Goal: Complete application form: Complete application form

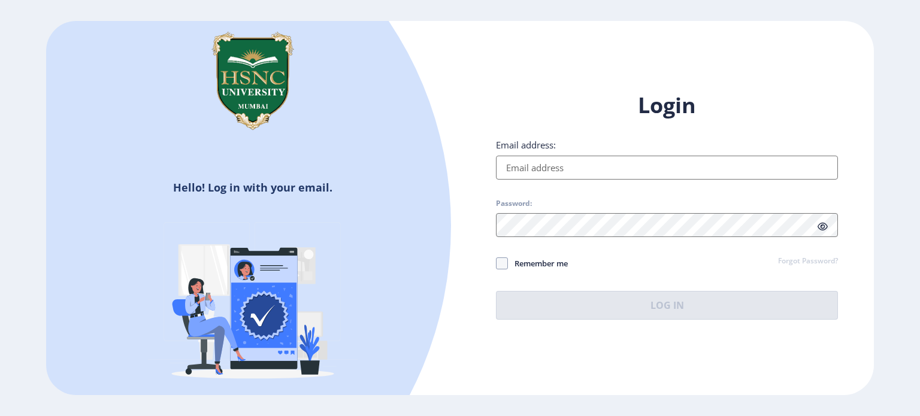
click at [548, 171] on input "Email address:" at bounding box center [667, 168] width 342 height 24
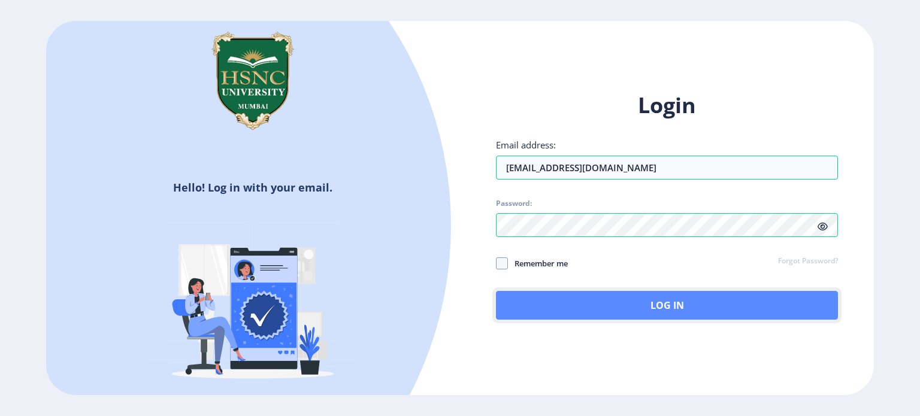
click at [666, 304] on button "Log In" at bounding box center [667, 305] width 342 height 29
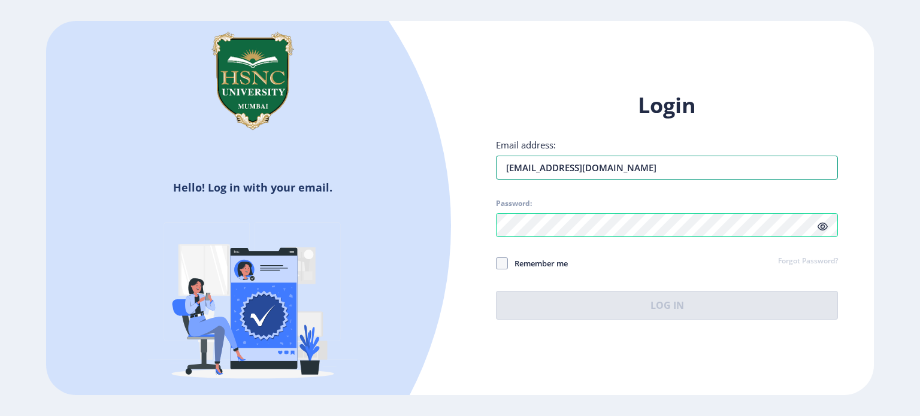
drag, startPoint x: 667, startPoint y: 164, endPoint x: 466, endPoint y: 165, distance: 201.3
click at [466, 165] on div "Login Email address: [EMAIL_ADDRESS][DOMAIN_NAME] Password: Remember me Forgot …" at bounding box center [667, 215] width 414 height 284
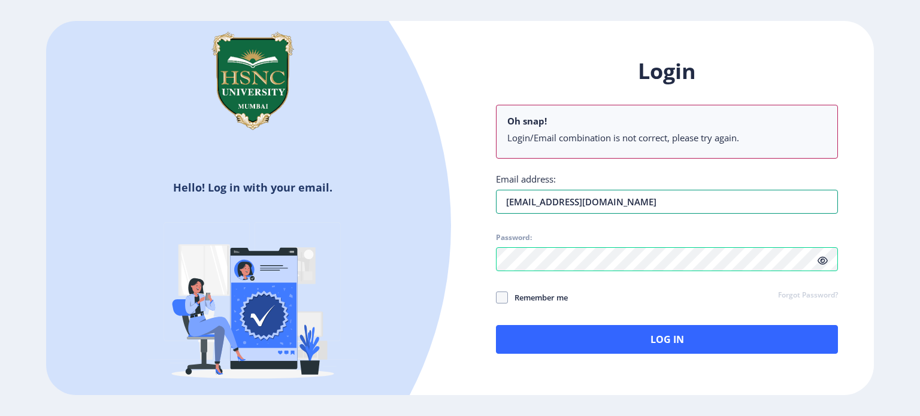
type input "[EMAIL_ADDRESS][DOMAIN_NAME]"
click at [657, 233] on div "Password:" at bounding box center [667, 252] width 342 height 38
click at [657, 233] on span "Password:" at bounding box center [667, 240] width 342 height 14
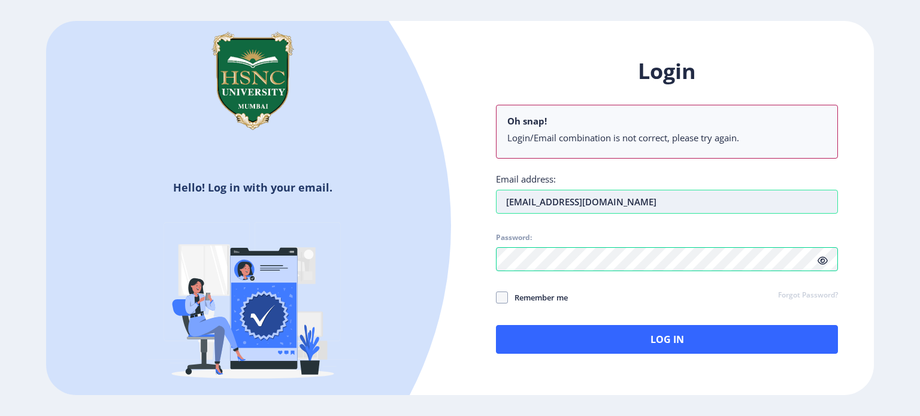
click at [637, 200] on input "[EMAIL_ADDRESS][DOMAIN_NAME]" at bounding box center [667, 202] width 342 height 24
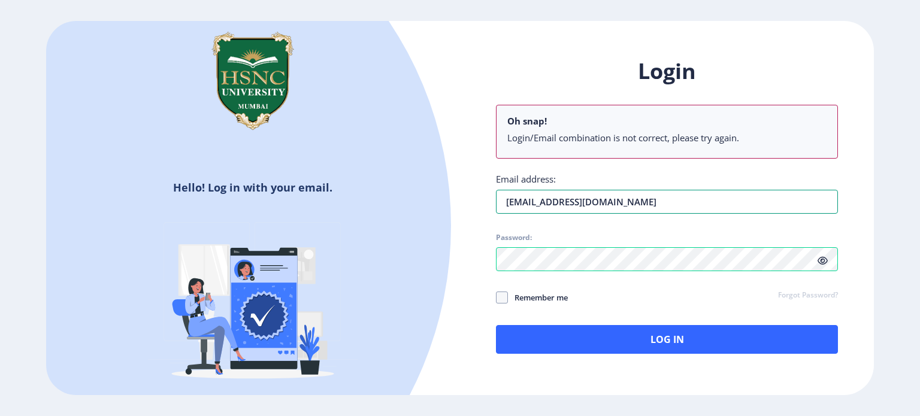
drag, startPoint x: 637, startPoint y: 200, endPoint x: 479, endPoint y: 201, distance: 158.1
click at [479, 201] on div "Login Oh snap! Login/Email combination is not correct, please try again. Email …" at bounding box center [667, 215] width 414 height 352
type input "[EMAIL_ADDRESS][DOMAIN_NAME]"
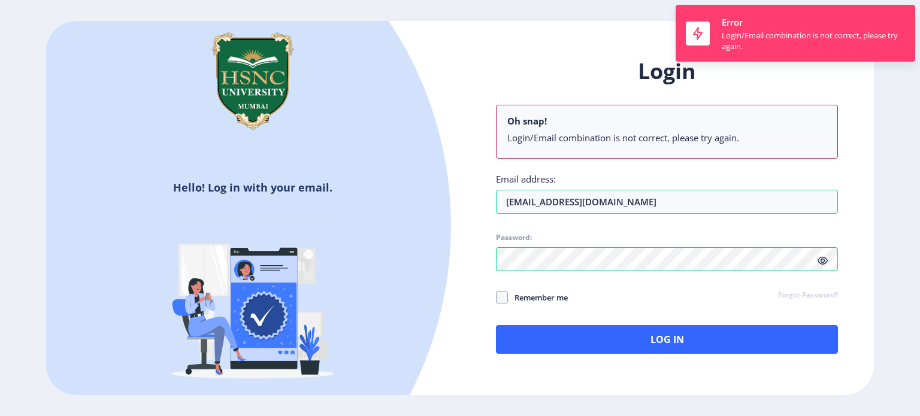
click at [819, 224] on div "Login Oh snap! Login/Email combination is not correct, please try again. Email …" at bounding box center [667, 205] width 342 height 297
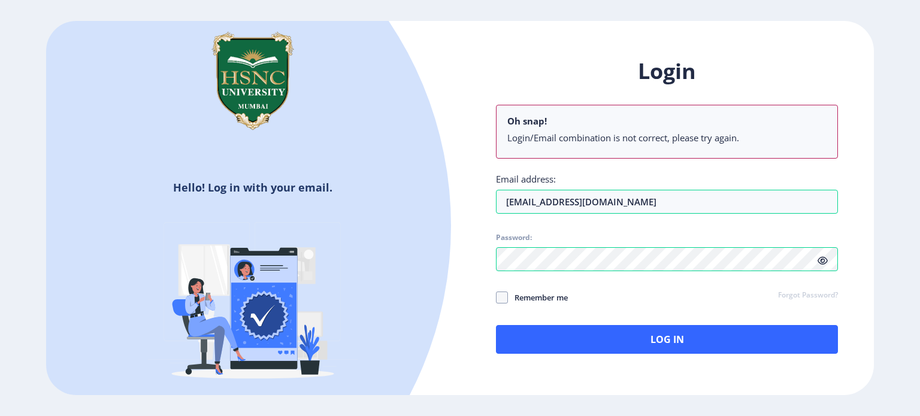
click at [824, 263] on icon at bounding box center [823, 260] width 10 height 9
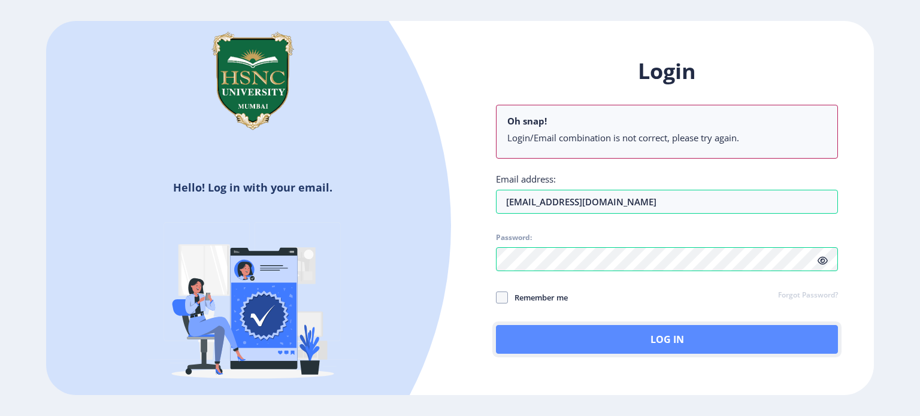
click at [520, 330] on button "Log In" at bounding box center [667, 339] width 342 height 29
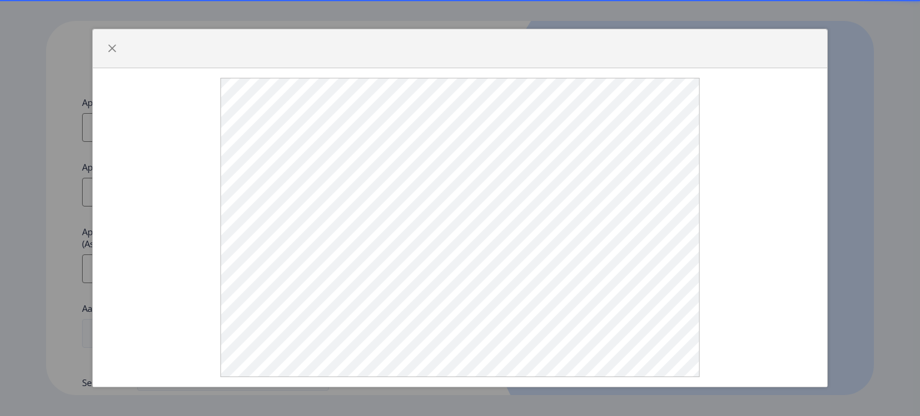
select select
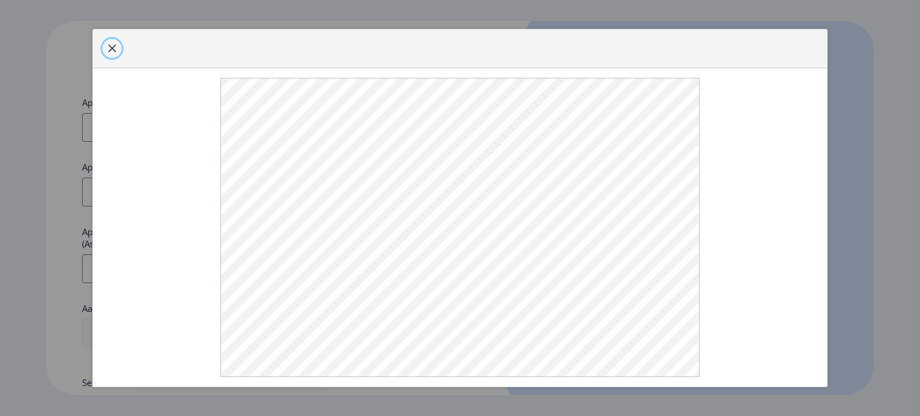
click at [119, 50] on button "button" at bounding box center [111, 48] width 19 height 19
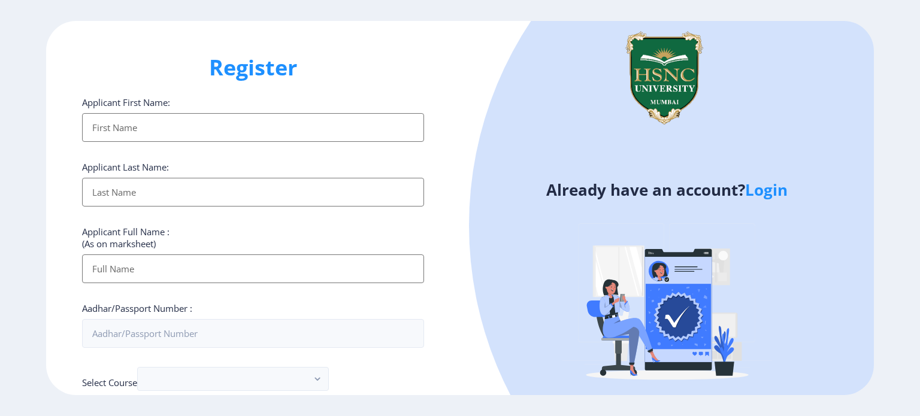
click at [168, 130] on input "Applicant First Name:" at bounding box center [253, 127] width 342 height 29
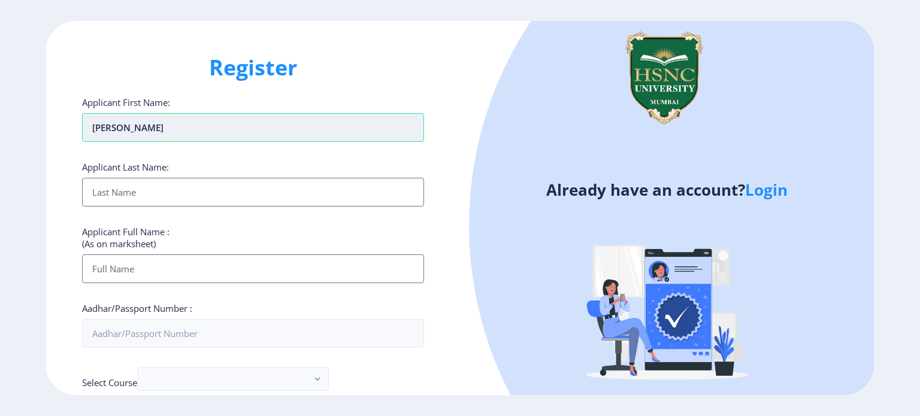
type input "[PERSON_NAME]"
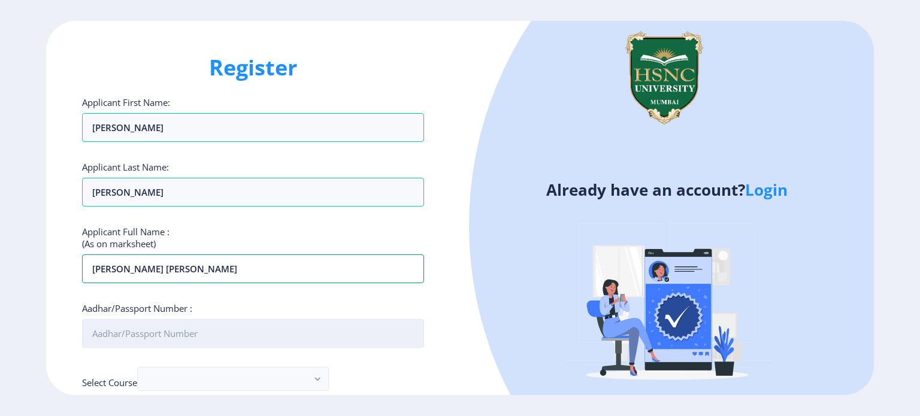
type input "[PERSON_NAME] [PERSON_NAME]"
click at [141, 334] on input "Aadhar/Passport Number :" at bounding box center [253, 333] width 342 height 29
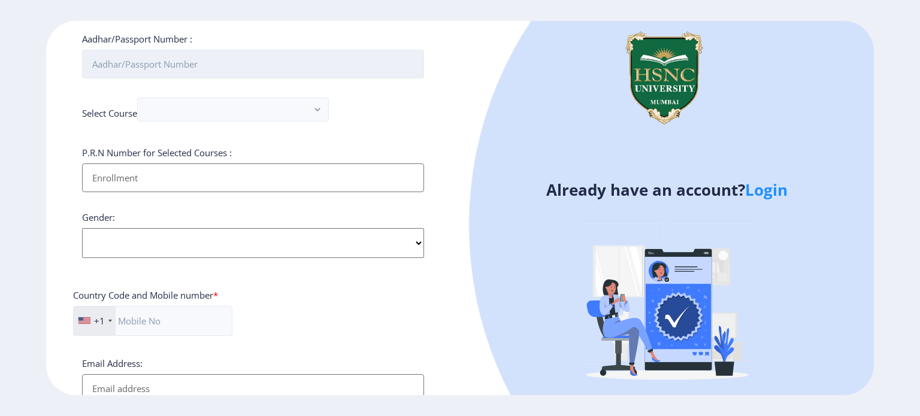
scroll to position [271, 0]
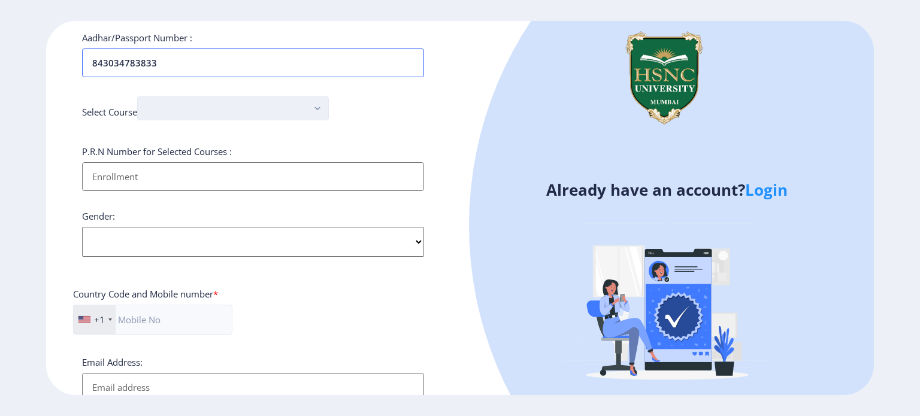
type input "843034783833"
click at [201, 96] on button "button" at bounding box center [233, 108] width 192 height 24
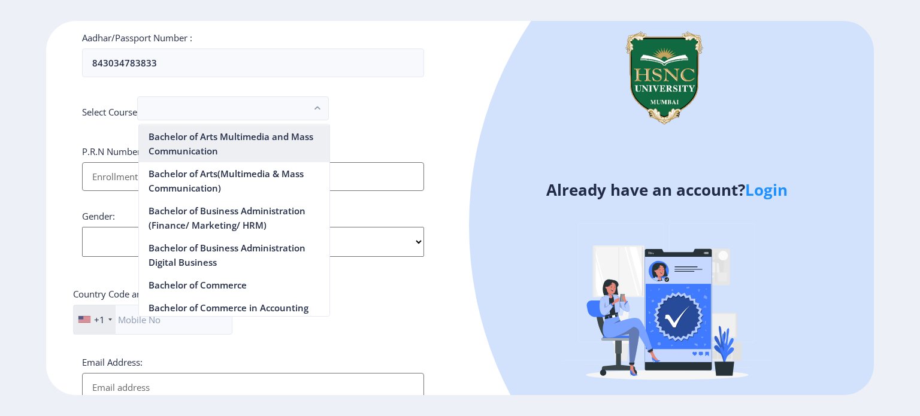
scroll to position [285, 0]
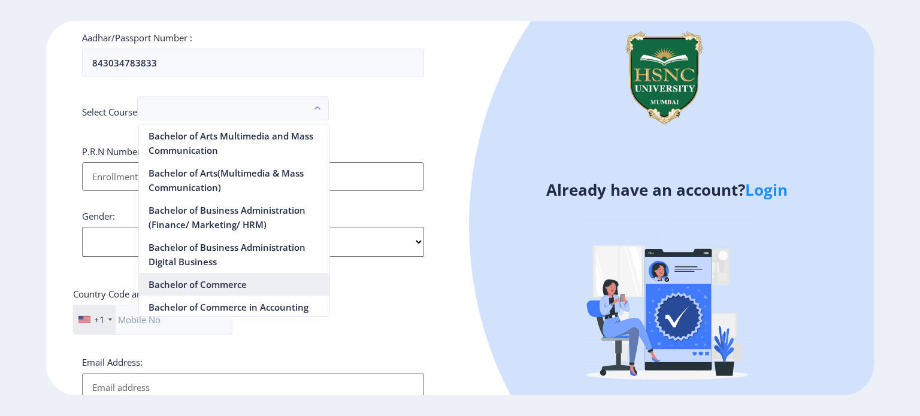
click at [235, 282] on nb-option "Bachelor of Commerce" at bounding box center [234, 284] width 190 height 23
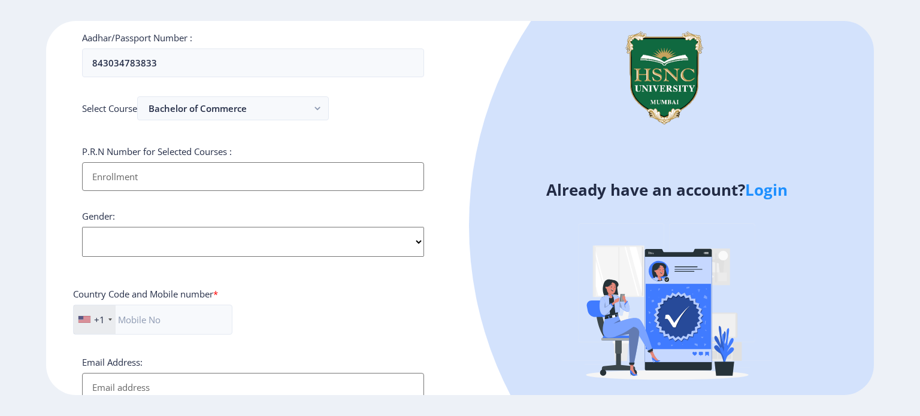
click at [187, 172] on input "Applicant First Name:" at bounding box center [253, 176] width 342 height 29
type input "20222"
click at [143, 235] on select "Select Gender Male Female Other" at bounding box center [253, 242] width 342 height 30
select select "Female"
click at [82, 227] on select "Select Gender Male Female Other" at bounding box center [253, 242] width 342 height 30
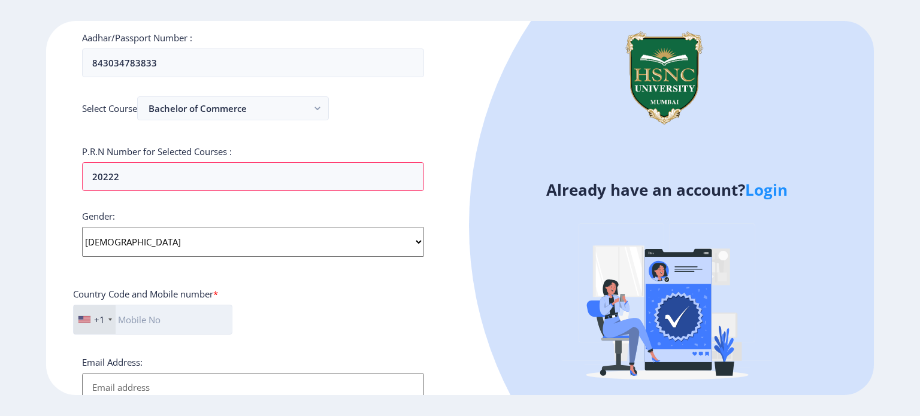
click at [137, 310] on input "text" at bounding box center [152, 320] width 159 height 30
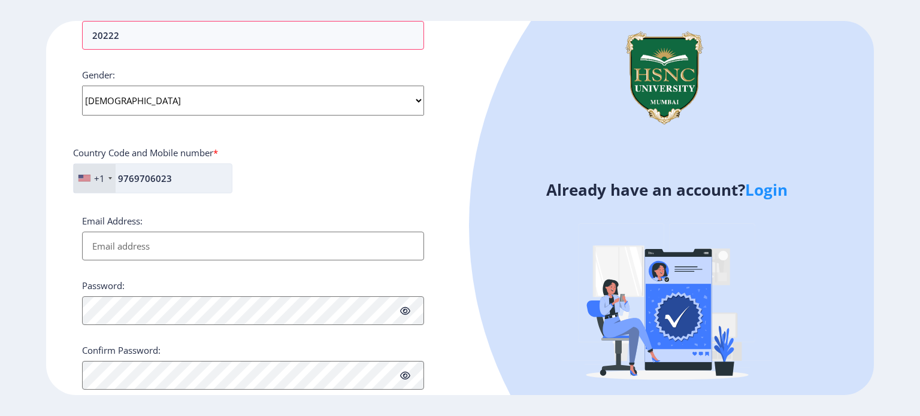
scroll to position [441, 0]
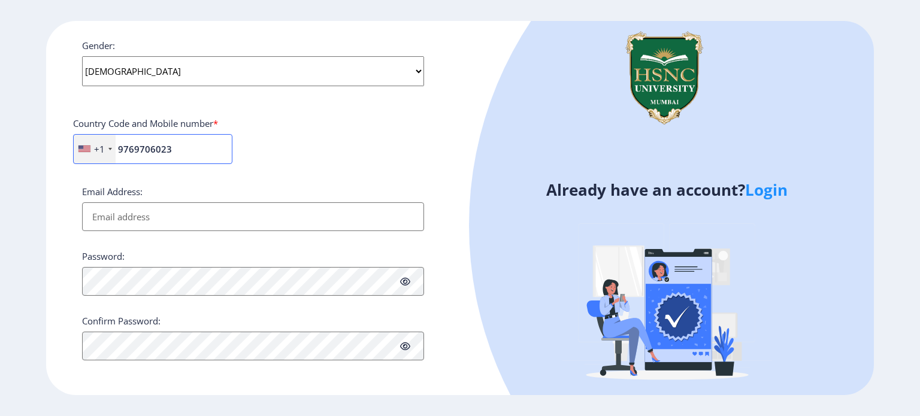
type input "9769706023"
click at [161, 219] on input "Email Address:" at bounding box center [253, 216] width 342 height 29
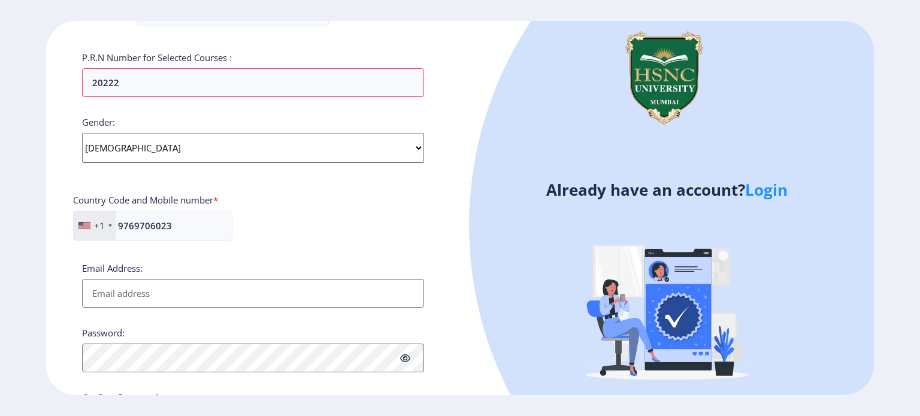
scroll to position [363, 0]
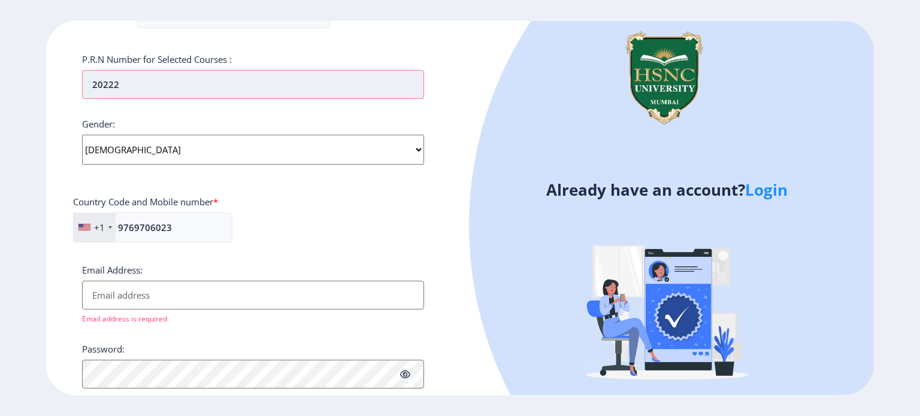
click at [158, 81] on input "20222" at bounding box center [253, 84] width 342 height 29
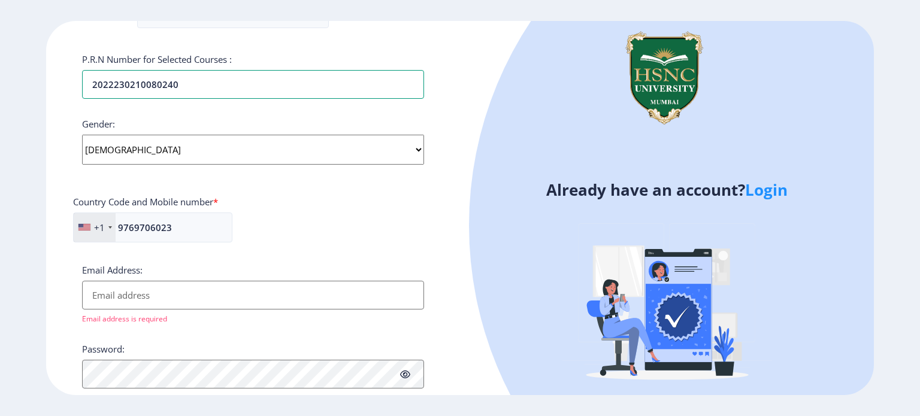
type input "2022230210080240"
click at [175, 285] on input "Email Address:" at bounding box center [253, 295] width 342 height 29
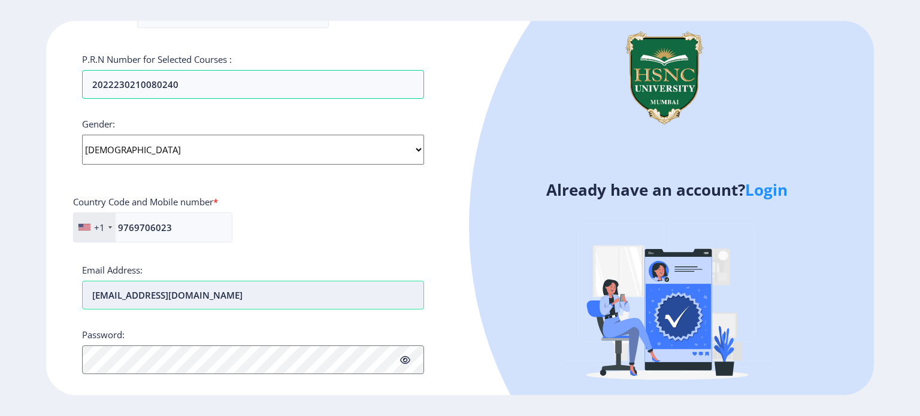
scroll to position [441, 0]
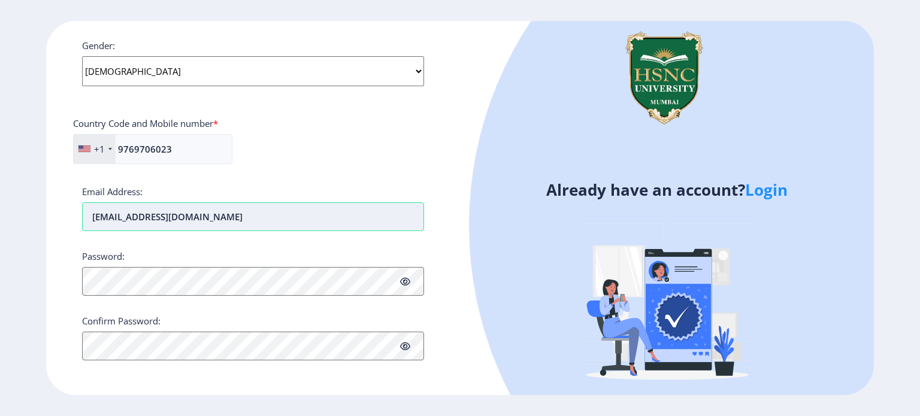
type input "[EMAIL_ADDRESS][DOMAIN_NAME]"
click at [406, 277] on icon at bounding box center [405, 281] width 10 height 9
click at [96, 368] on div "Applicant First Name: poorva Applicant Last Name: rawool Applicant Full Name : …" at bounding box center [253, 15] width 342 height 720
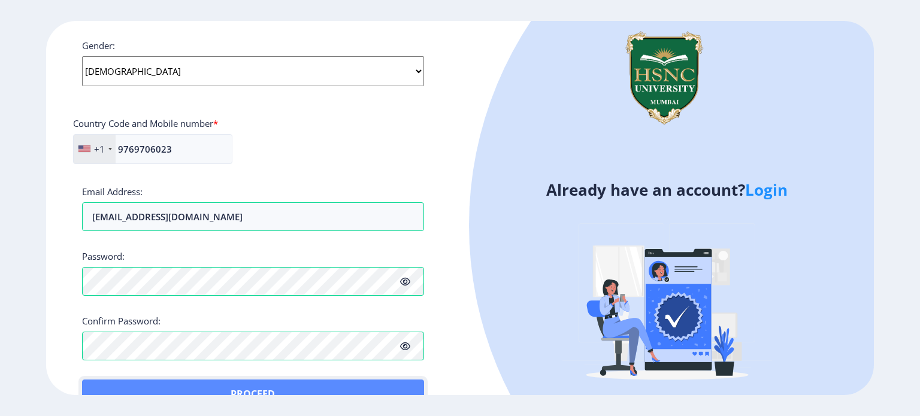
click at [105, 385] on button "Proceed" at bounding box center [253, 394] width 342 height 29
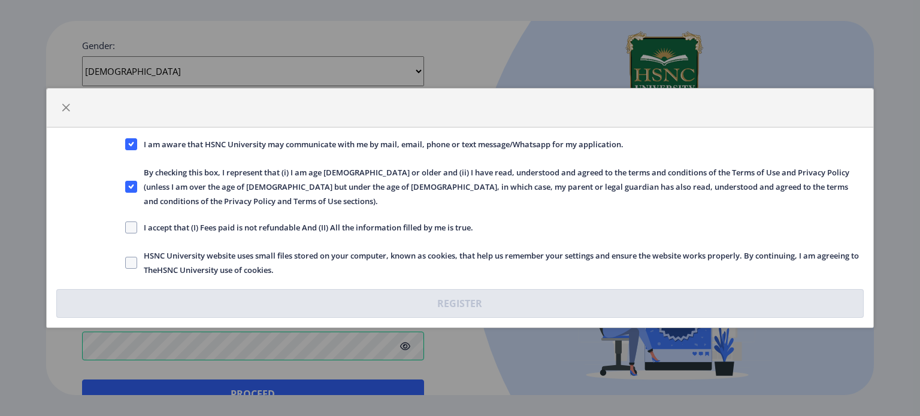
click at [137, 224] on span at bounding box center [131, 228] width 12 height 12
click at [126, 228] on input "I accept that (I) Fees paid is not refundable And (II) All the information fill…" at bounding box center [125, 228] width 1 height 1
checkbox input "true"
click at [137, 258] on span "HSNC University website uses small files stored on your computer, known as cook…" at bounding box center [500, 263] width 727 height 29
click at [126, 263] on input "HSNC University website uses small files stored on your computer, known as cook…" at bounding box center [125, 263] width 1 height 1
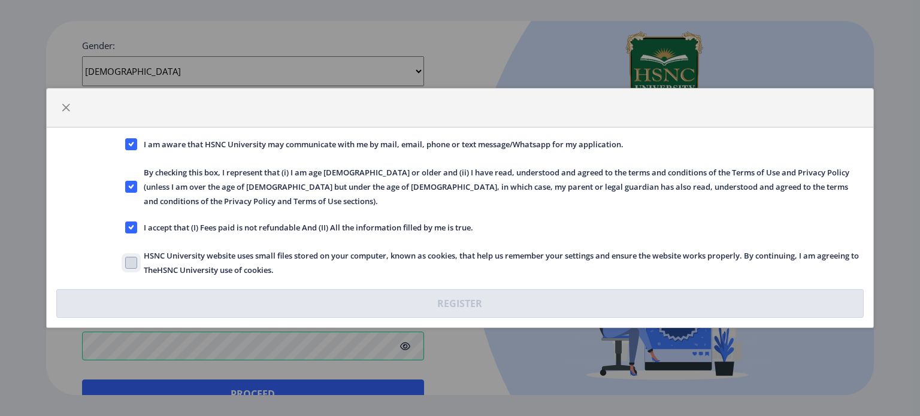
checkbox input "true"
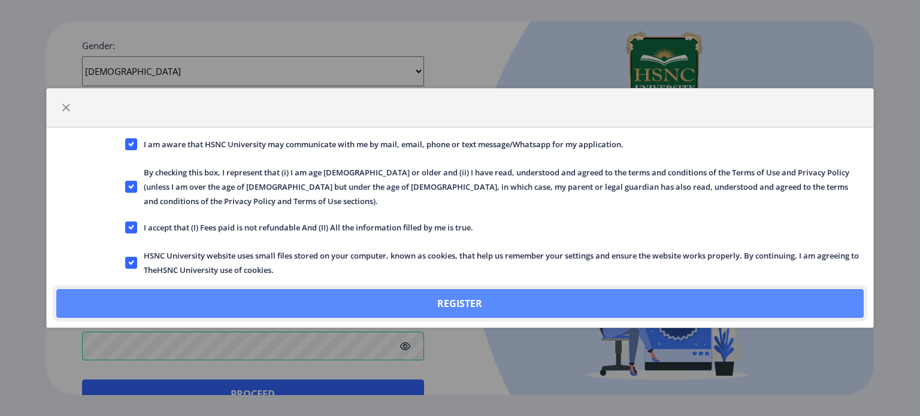
click at [407, 298] on button "Register" at bounding box center [459, 303] width 807 height 29
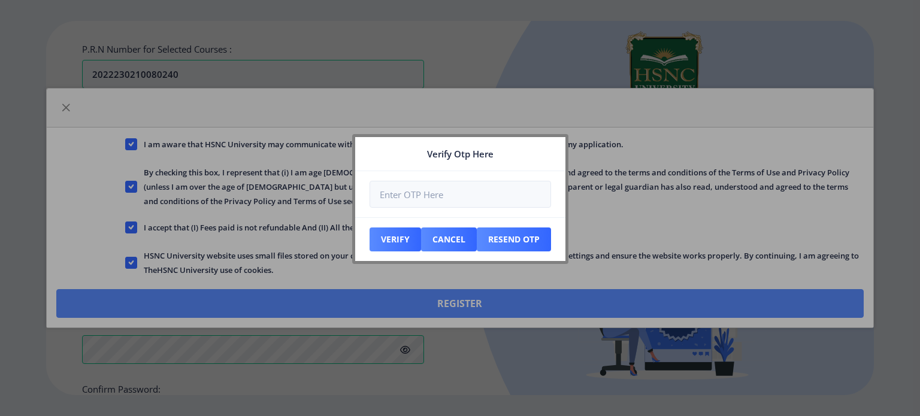
scroll to position [510, 0]
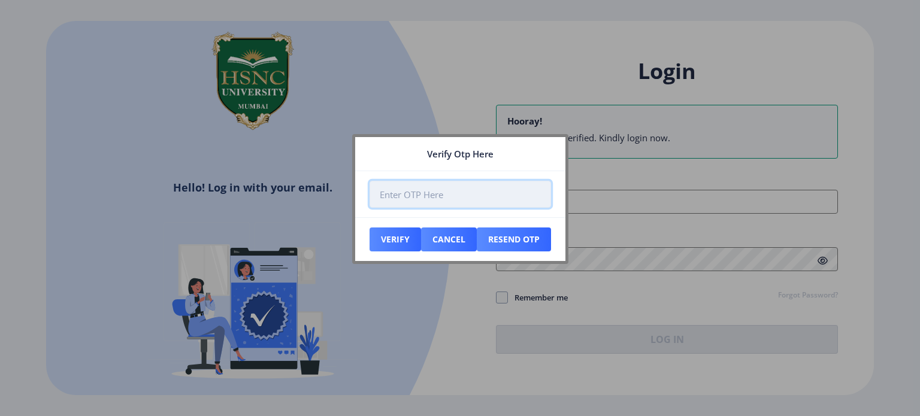
click at [412, 193] on input "number" at bounding box center [461, 194] width 182 height 27
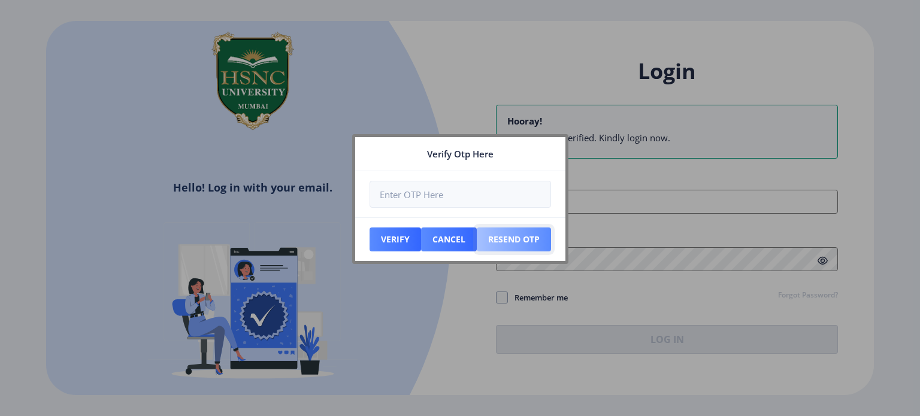
click at [493, 246] on button "Resend Otp" at bounding box center [514, 240] width 74 height 24
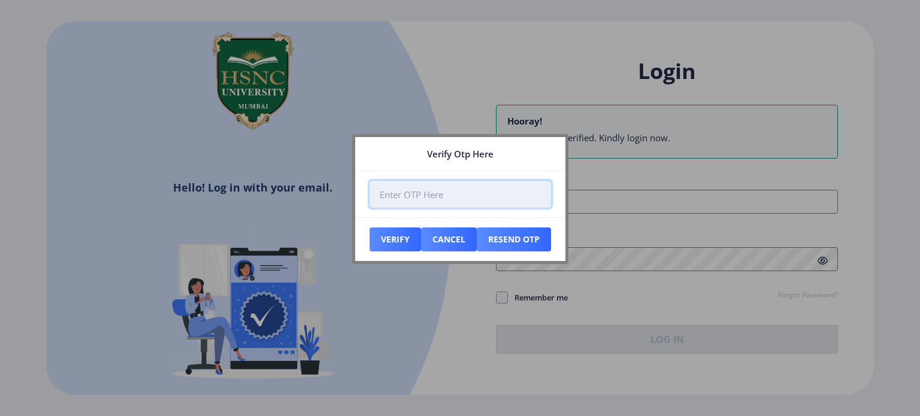
click at [463, 201] on input "number" at bounding box center [461, 194] width 182 height 27
type input "559515"
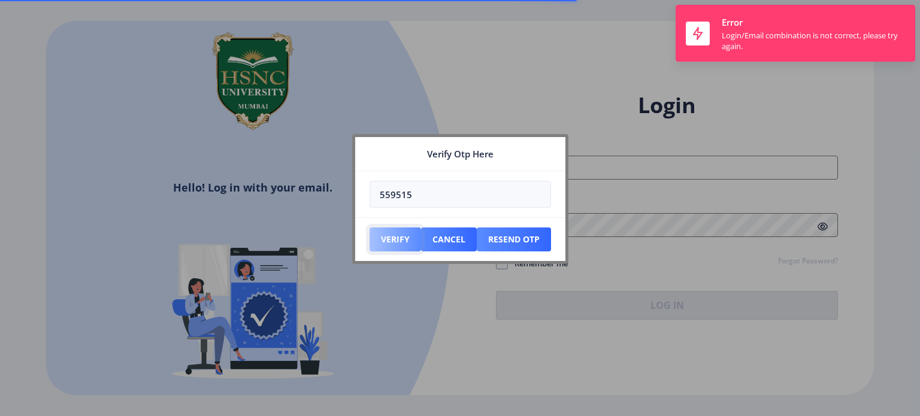
click at [412, 241] on button "Verify" at bounding box center [396, 240] width 52 height 24
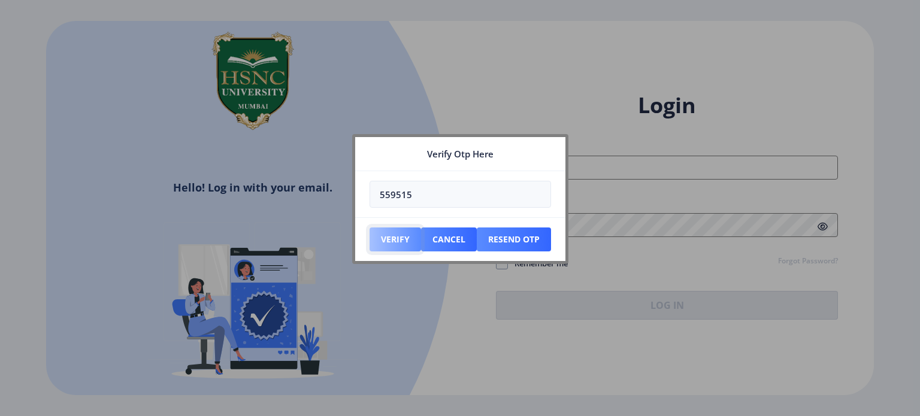
click at [397, 241] on button "Verify" at bounding box center [396, 240] width 52 height 24
click at [392, 243] on button "Verify" at bounding box center [396, 240] width 52 height 24
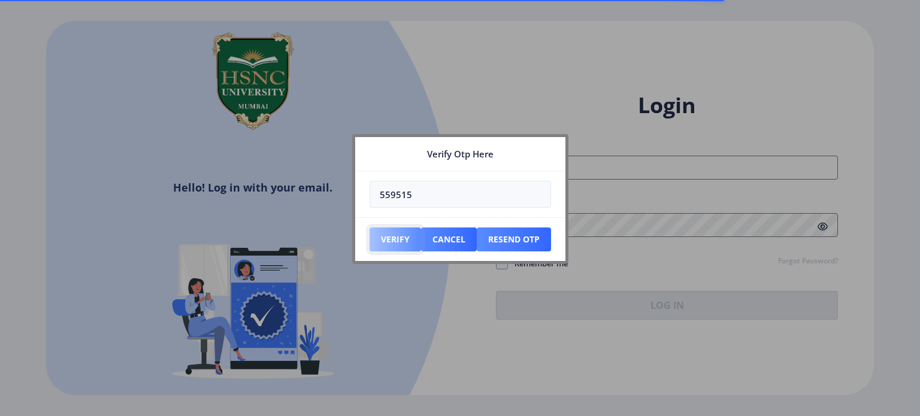
click at [392, 243] on button "Verify" at bounding box center [396, 240] width 52 height 24
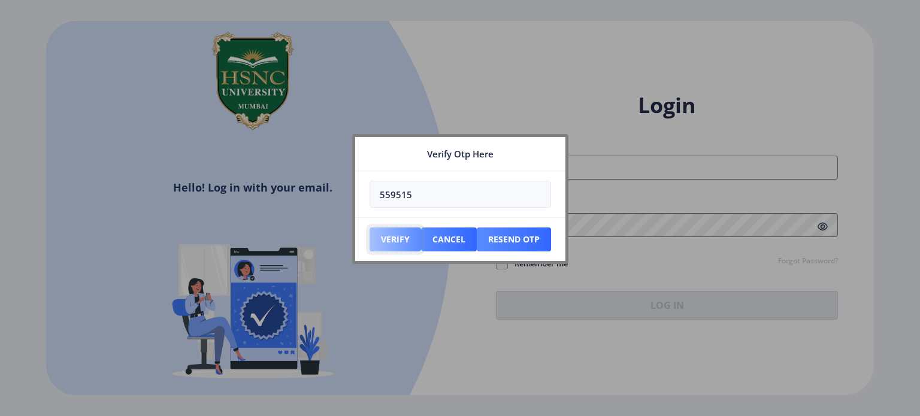
click at [395, 243] on button "Verify" at bounding box center [396, 240] width 52 height 24
click at [463, 241] on button "Cancel" at bounding box center [449, 240] width 56 height 24
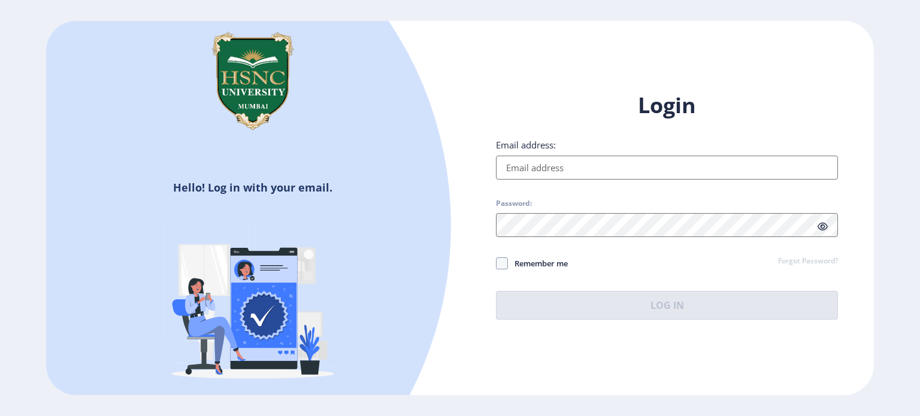
click at [534, 169] on input "Email address:" at bounding box center [667, 168] width 342 height 24
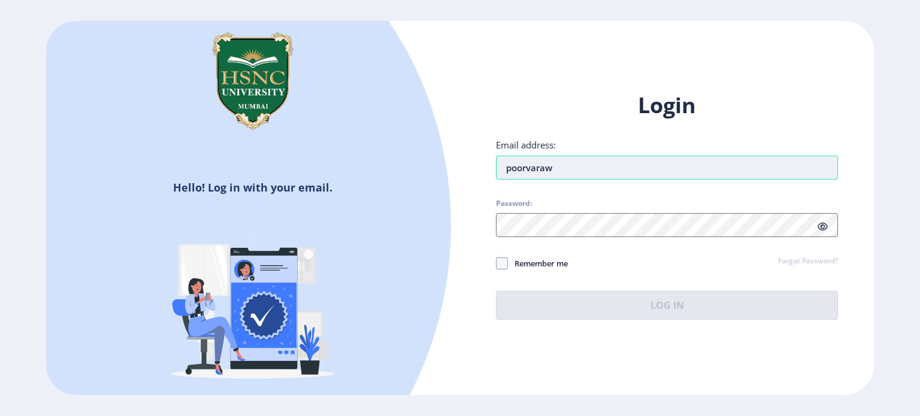
type input "[EMAIL_ADDRESS][DOMAIN_NAME]"
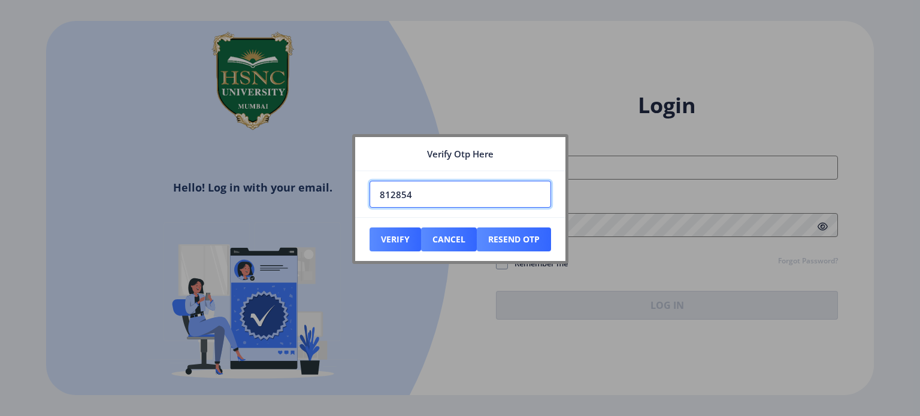
type input "812854"
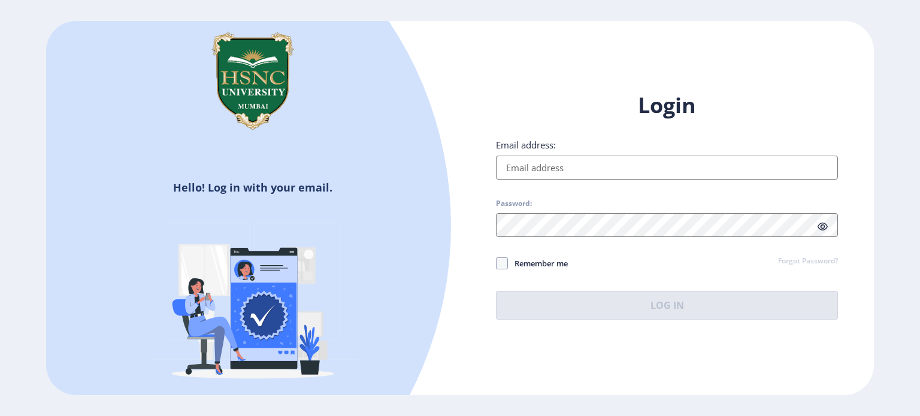
click at [698, 171] on input "Email address:" at bounding box center [667, 168] width 342 height 24
type input "[EMAIL_ADDRESS][DOMAIN_NAME]"
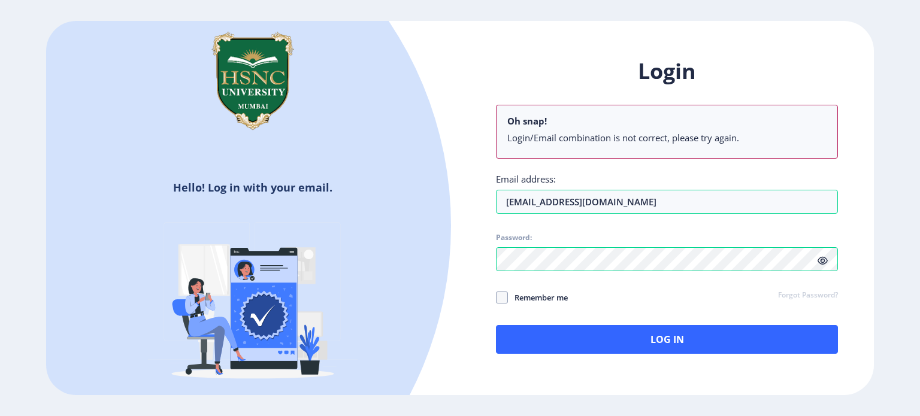
drag, startPoint x: 676, startPoint y: 202, endPoint x: 486, endPoint y: 203, distance: 189.9
click at [486, 203] on div "Login Oh snap! Login/Email combination is not correct, please try again. Email …" at bounding box center [667, 215] width 414 height 352
type input "P"
click at [556, 201] on input "p" at bounding box center [667, 202] width 342 height 24
type input "[EMAIL_ADDRESS][DOMAIN_NAME]"
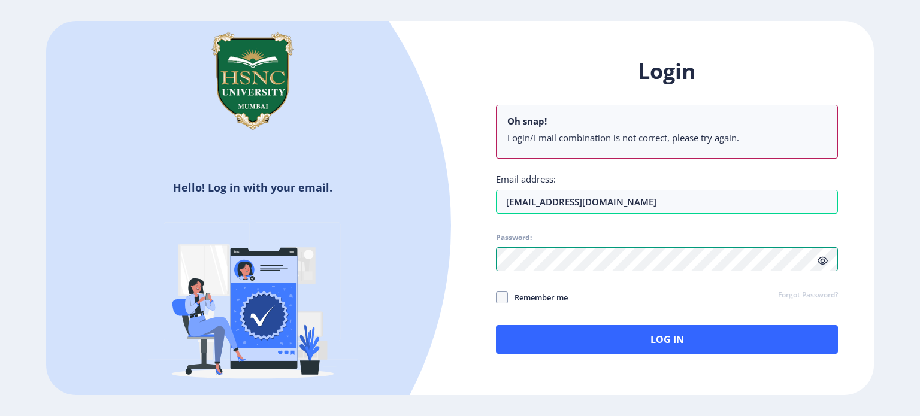
click at [822, 263] on div at bounding box center [667, 259] width 342 height 24
click at [822, 263] on icon at bounding box center [823, 260] width 10 height 9
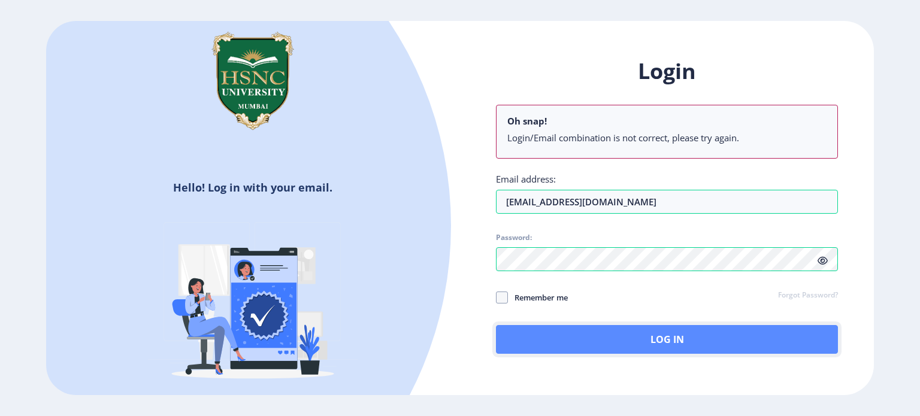
click at [606, 349] on button "Log In" at bounding box center [667, 339] width 342 height 29
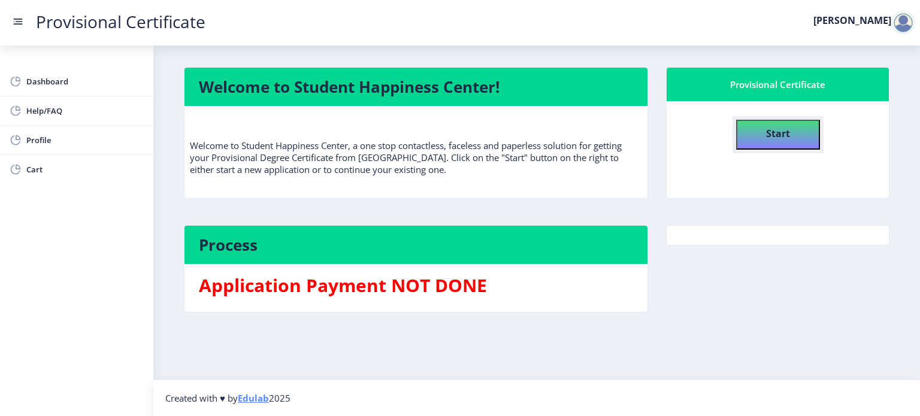
click at [759, 138] on button "Start" at bounding box center [778, 135] width 84 height 30
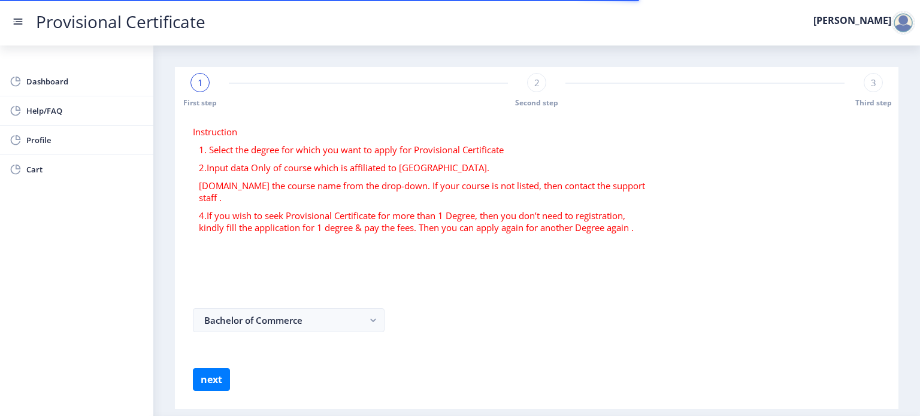
select select
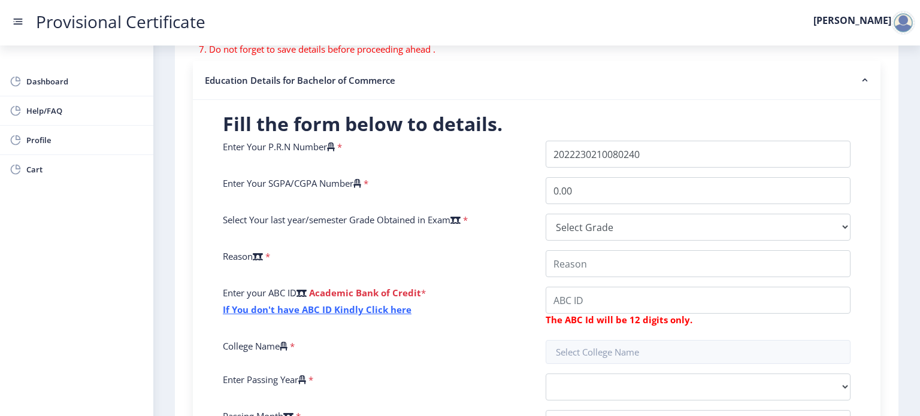
scroll to position [220, 0]
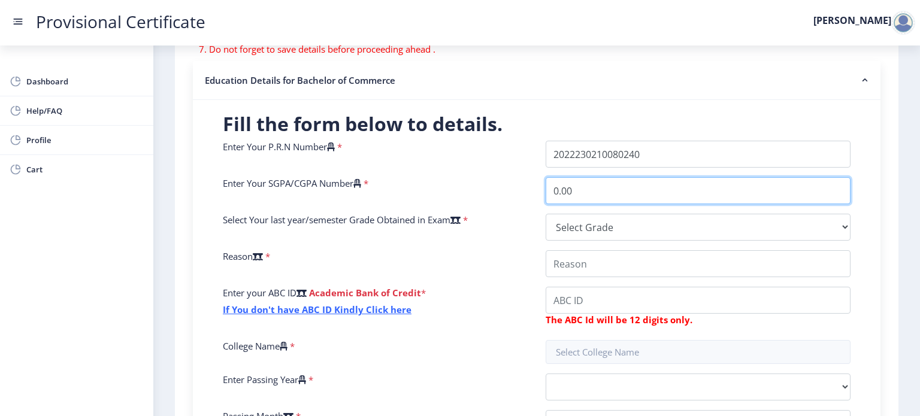
click at [587, 190] on input "0.00" at bounding box center [698, 190] width 305 height 27
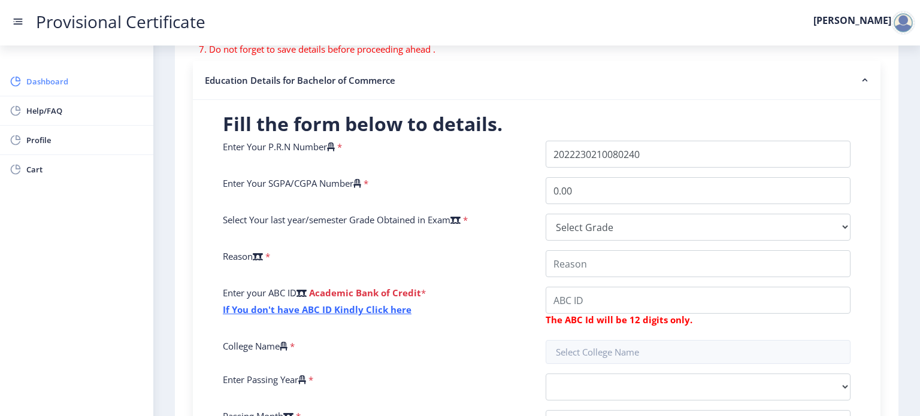
click at [70, 78] on span "Dashboard" at bounding box center [84, 81] width 117 height 14
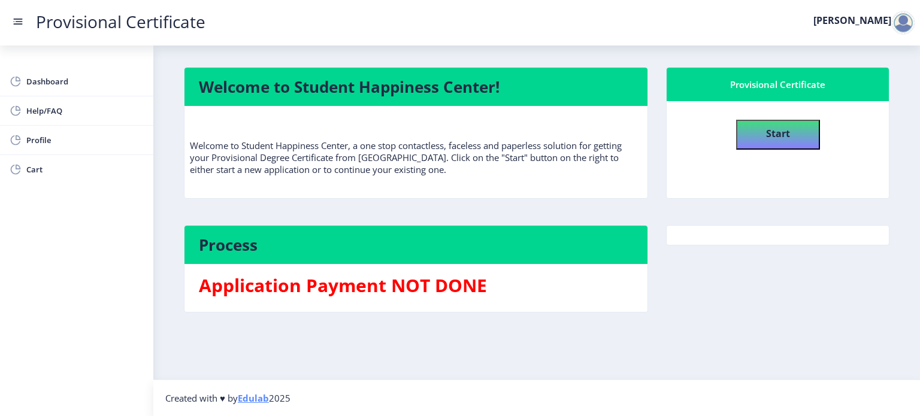
click at [901, 30] on div at bounding box center [903, 23] width 24 height 24
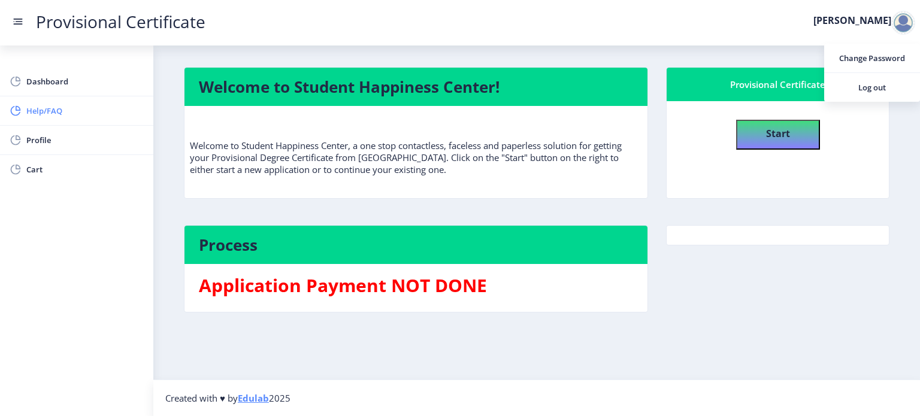
click at [45, 107] on span "Help/FAQ" at bounding box center [84, 111] width 117 height 14
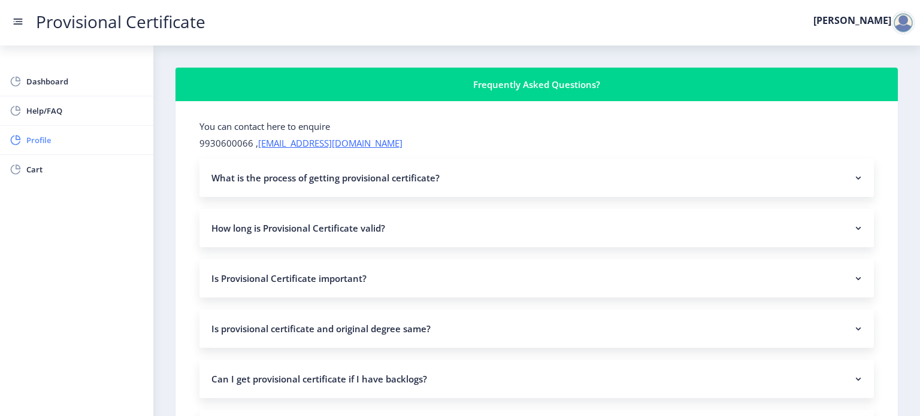
click at [27, 148] on link "Profile" at bounding box center [76, 140] width 153 height 29
select select "Female"
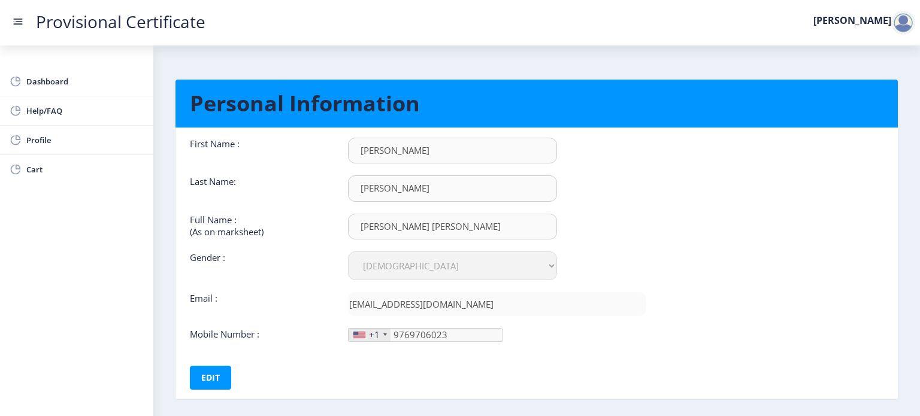
scroll to position [55, 0]
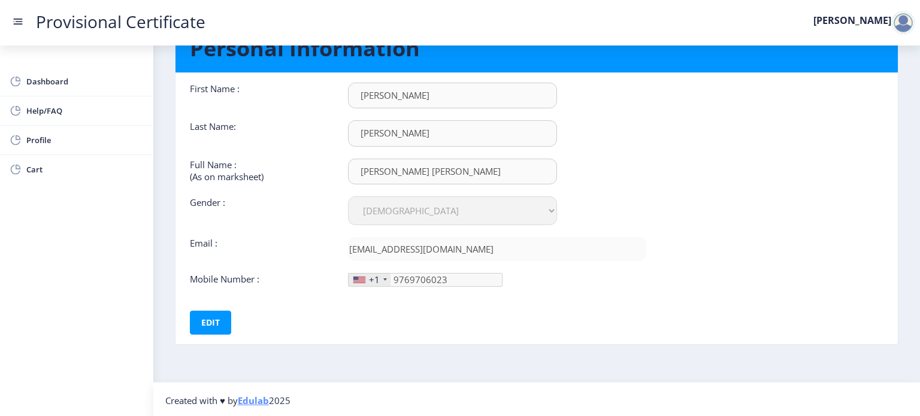
click at [17, 21] on rect at bounding box center [19, 21] width 7 height 1
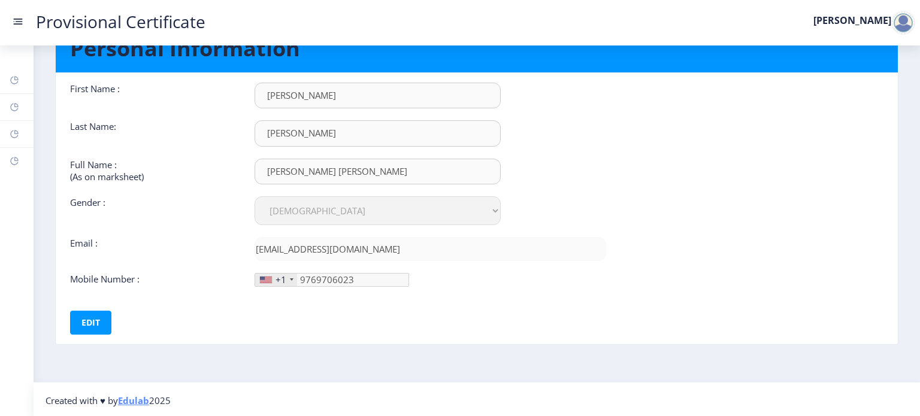
click at [17, 21] on rect at bounding box center [19, 21] width 7 height 1
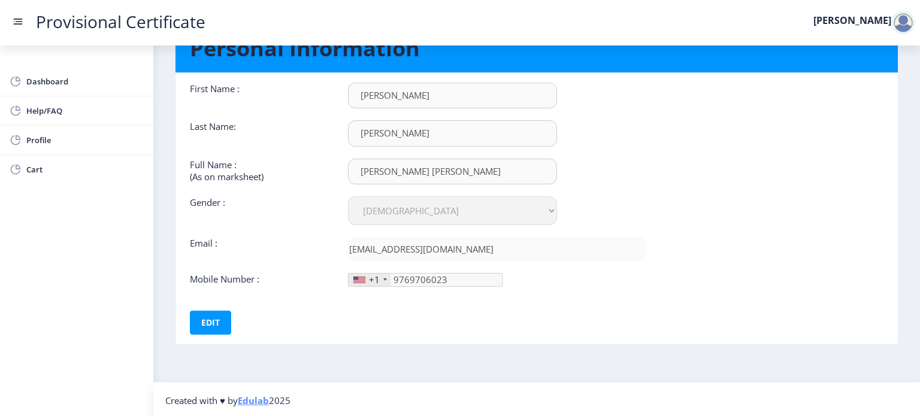
click at [17, 21] on rect at bounding box center [19, 21] width 7 height 1
